Goal: Find specific page/section: Find specific page/section

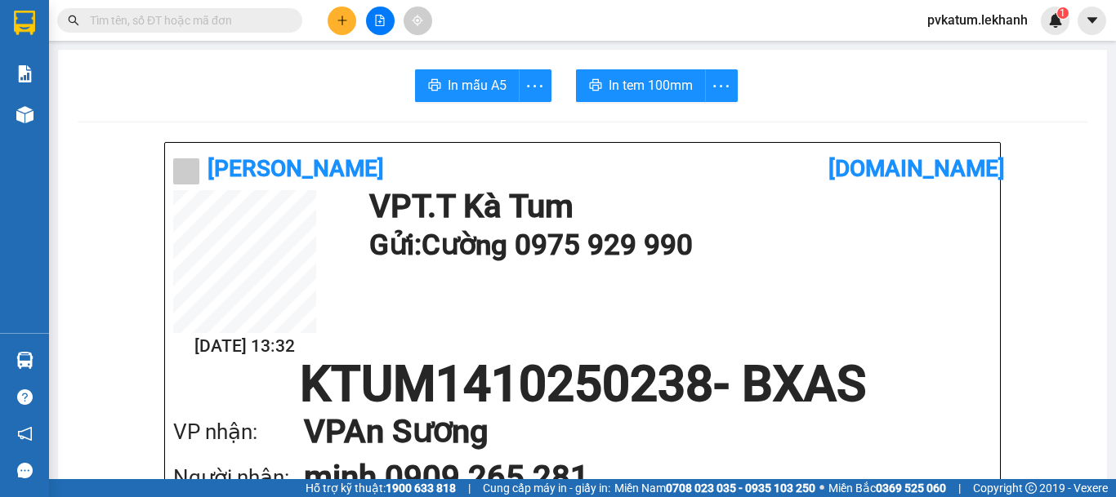
click at [222, 20] on input "text" at bounding box center [186, 20] width 193 height 18
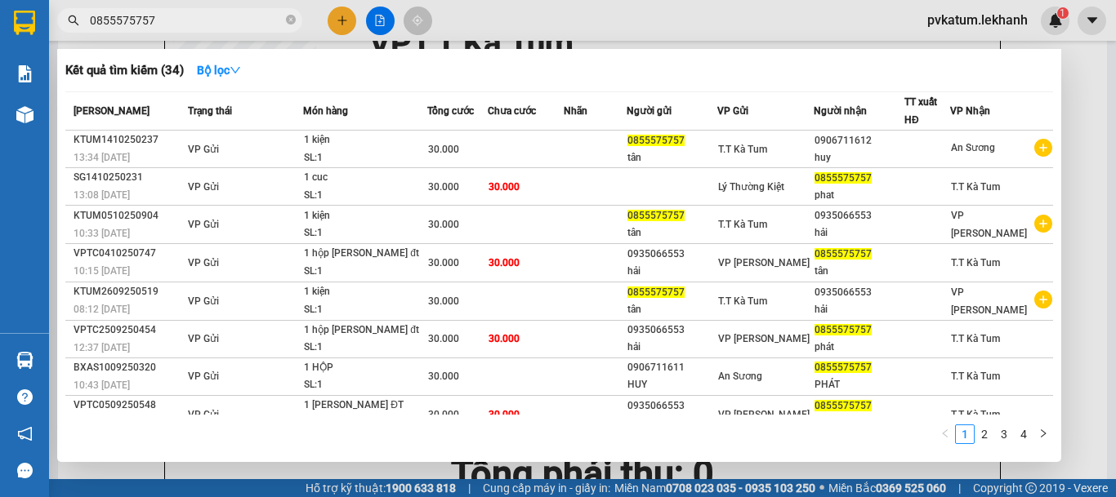
type input "0855575757"
click at [1076, 140] on div at bounding box center [558, 248] width 1116 height 497
click at [292, 22] on icon "close-circle" at bounding box center [291, 20] width 10 height 10
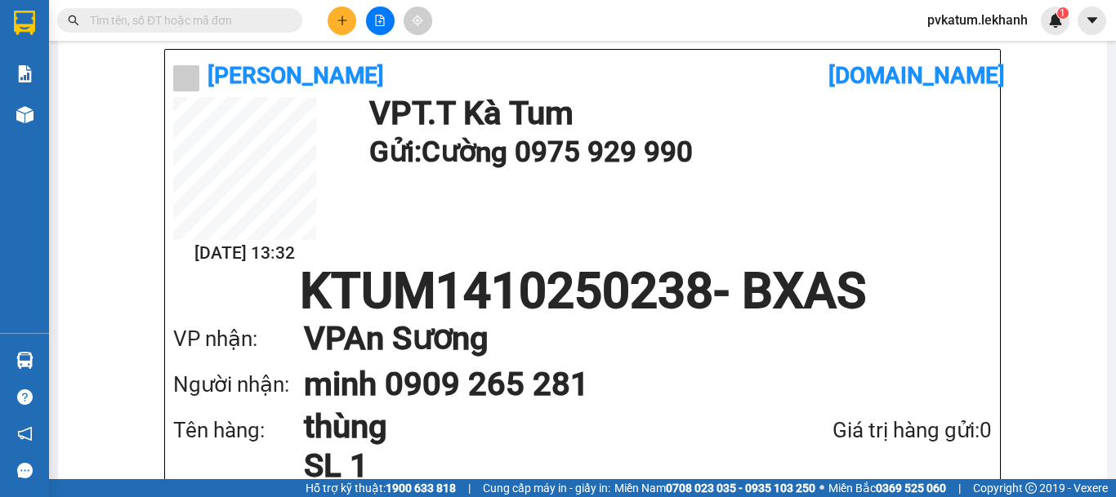
scroll to position [82, 0]
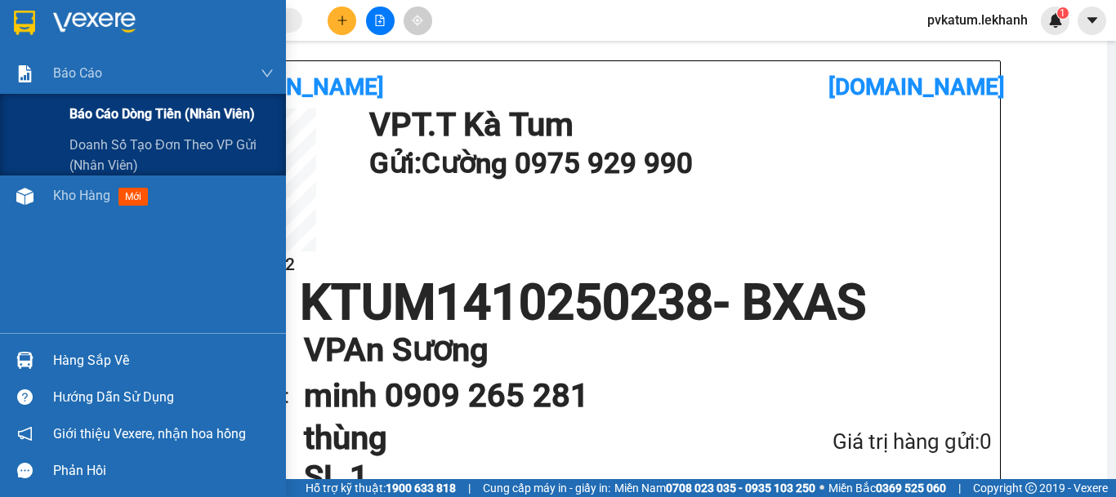
click at [109, 112] on span "Báo cáo dòng tiền (nhân viên)" at bounding box center [161, 114] width 185 height 20
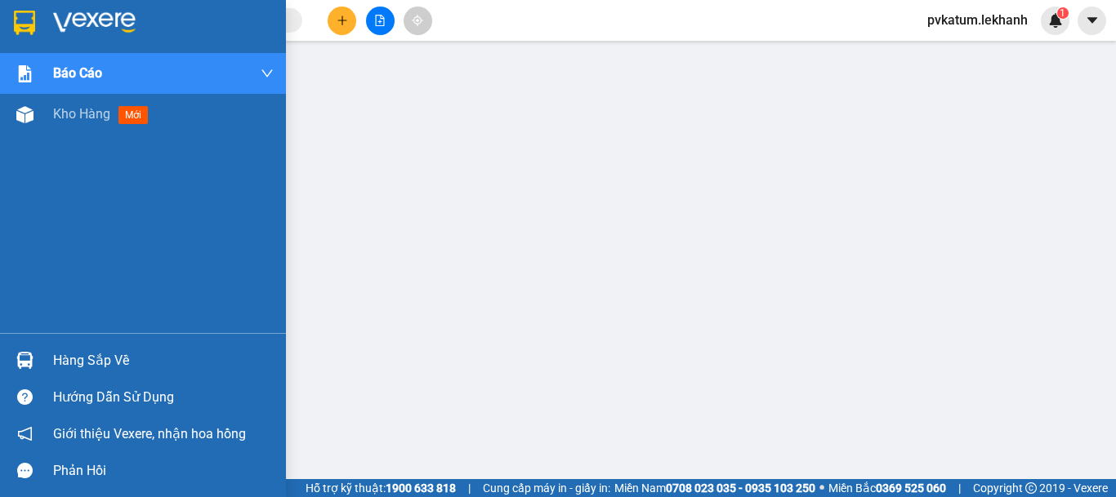
click at [118, 38] on div at bounding box center [143, 26] width 286 height 53
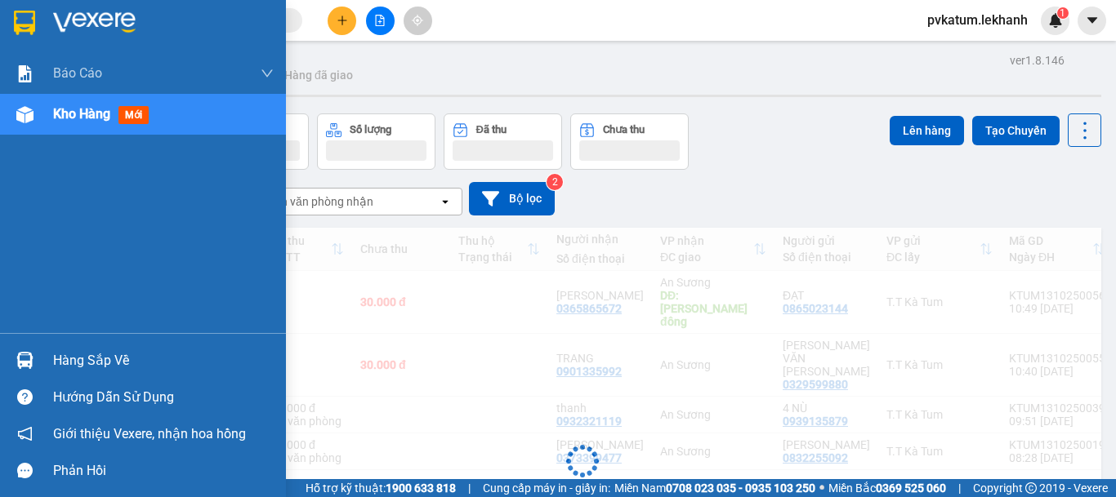
click at [141, 20] on div at bounding box center [163, 23] width 221 height 25
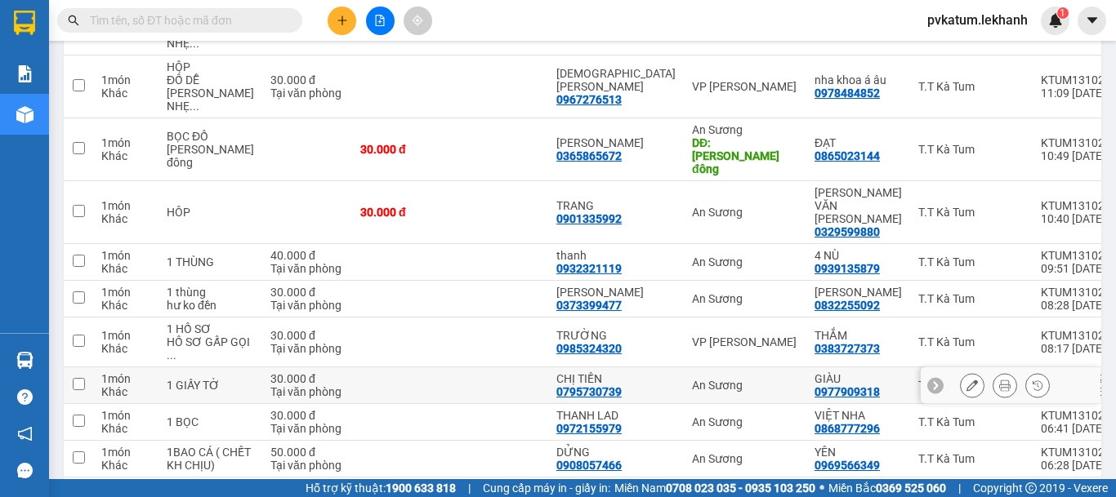
scroll to position [301, 0]
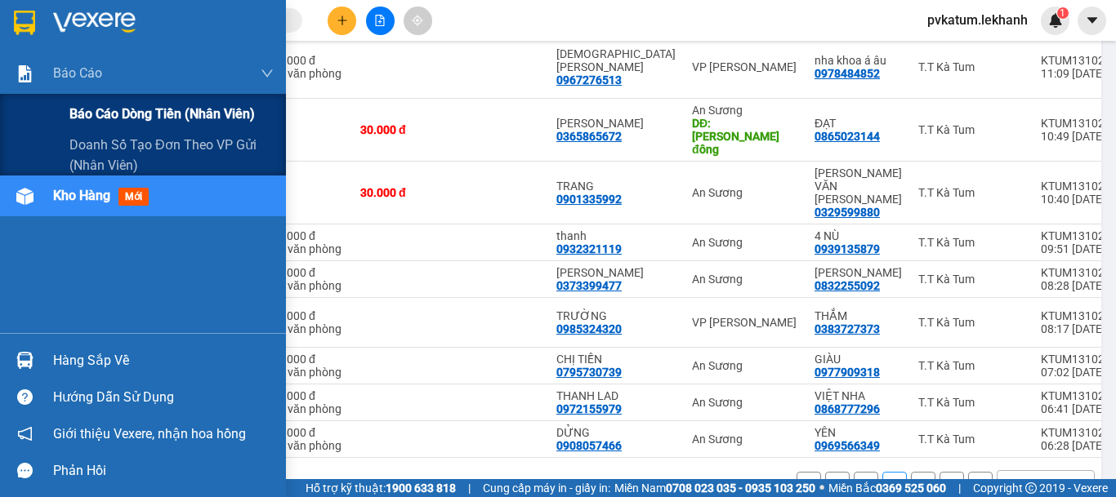
click at [95, 116] on span "Báo cáo dòng tiền (nhân viên)" at bounding box center [161, 114] width 185 height 20
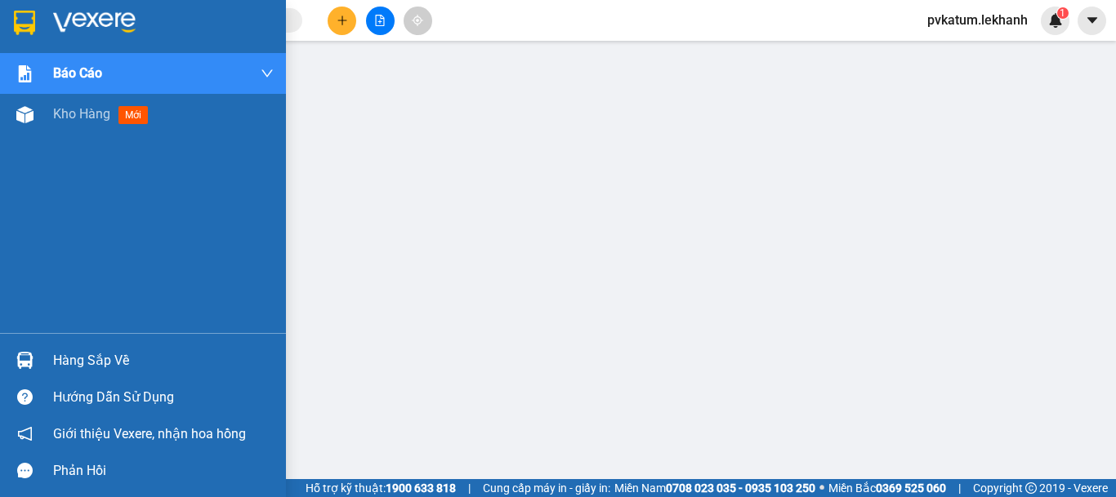
click at [56, 29] on img at bounding box center [94, 23] width 82 height 25
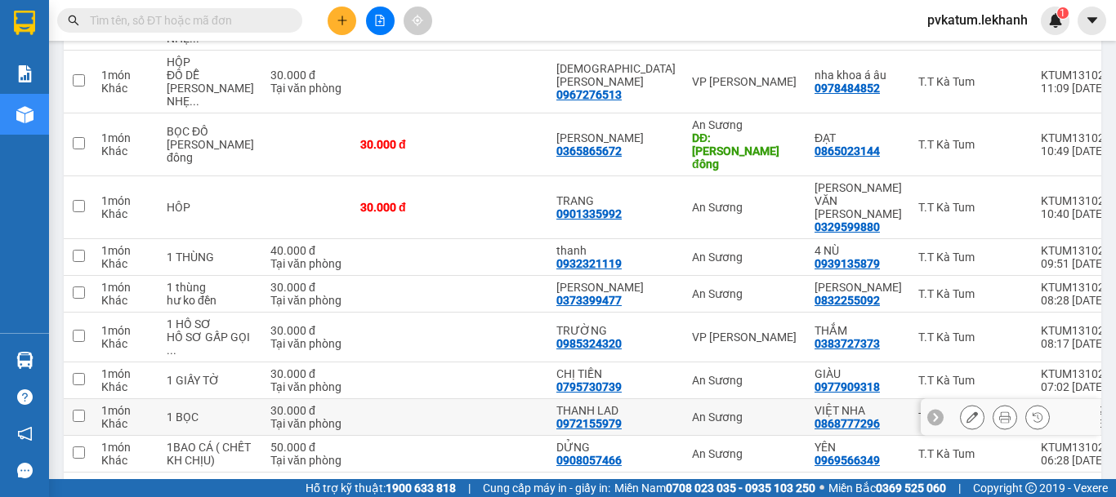
scroll to position [301, 0]
